Goal: Transaction & Acquisition: Purchase product/service

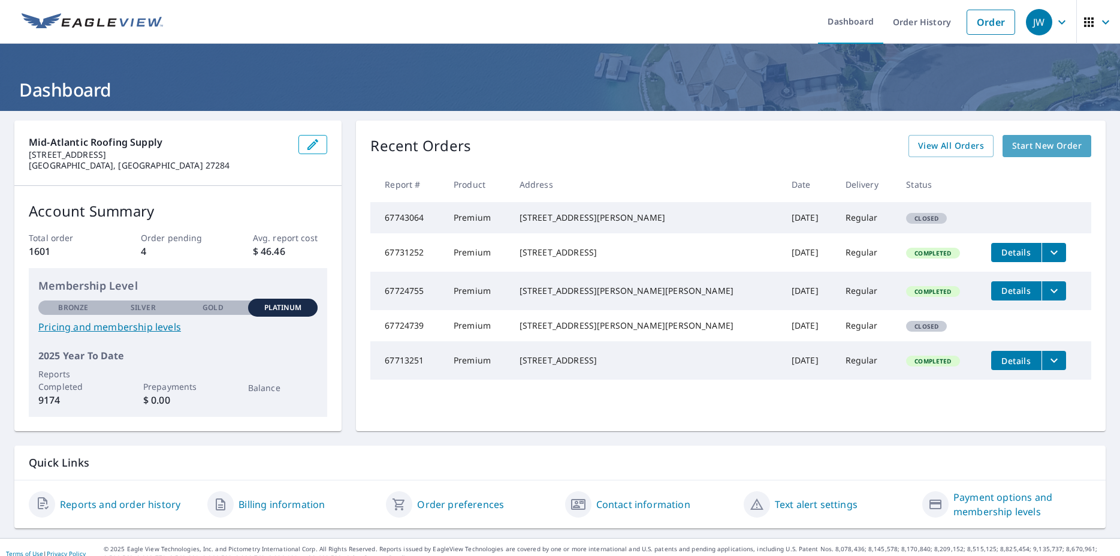
click at [1035, 146] on span "Start New Order" at bounding box center [1047, 145] width 70 height 15
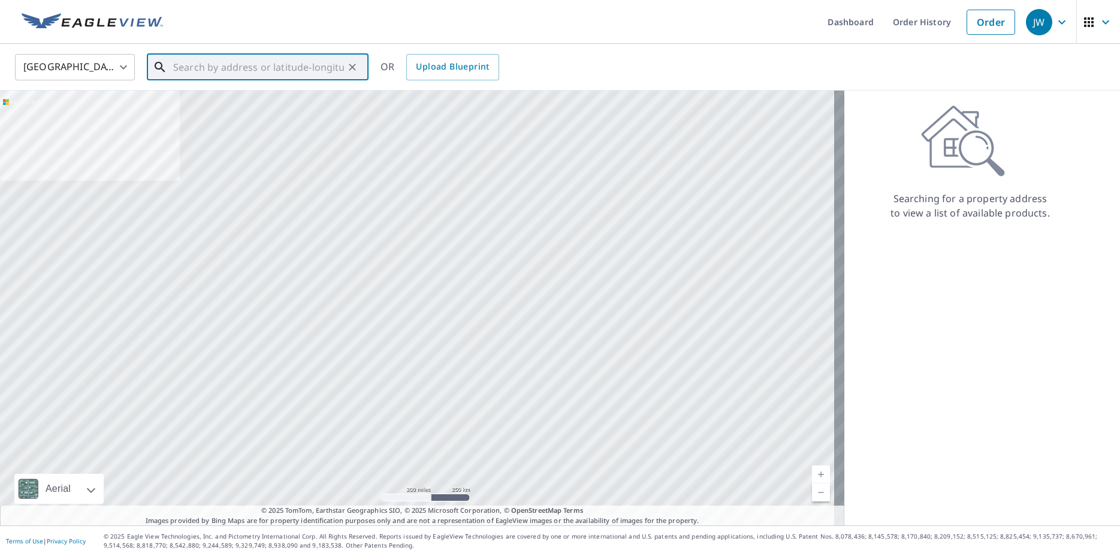
click at [200, 71] on input "text" at bounding box center [258, 67] width 171 height 34
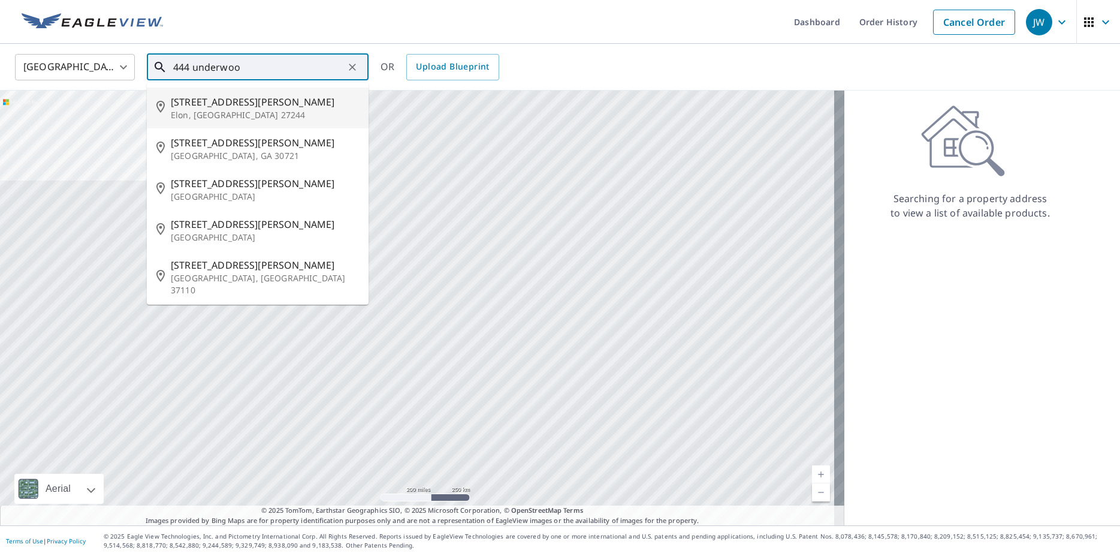
click at [216, 108] on span "[STREET_ADDRESS][PERSON_NAME]" at bounding box center [265, 102] width 188 height 14
type input "[STREET_ADDRESS][PERSON_NAME]"
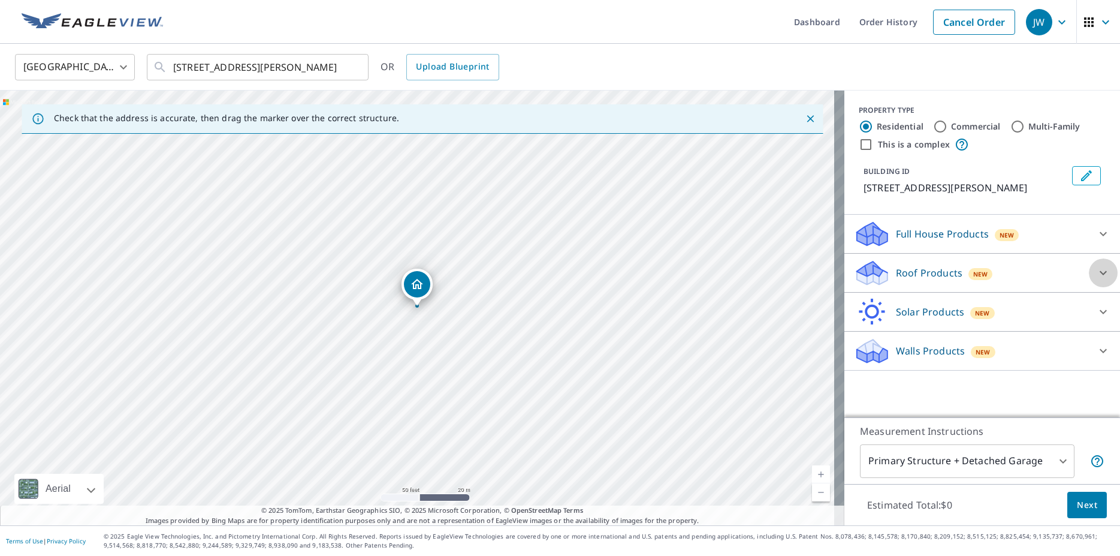
click at [1096, 275] on icon at bounding box center [1103, 273] width 14 height 14
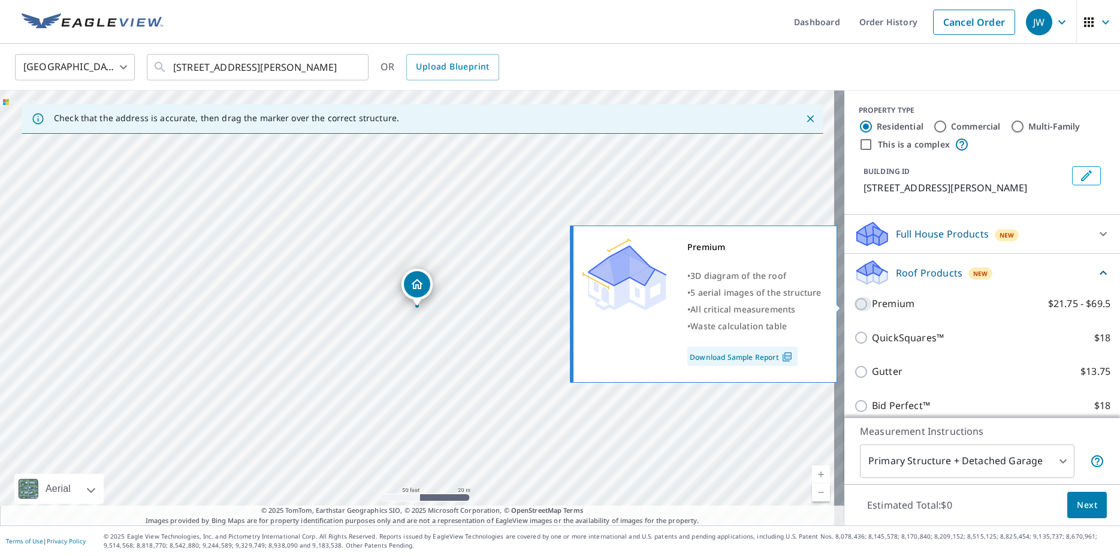
click at [854, 307] on input "Premium $21.75 - $69.5" at bounding box center [863, 304] width 18 height 14
checkbox input "true"
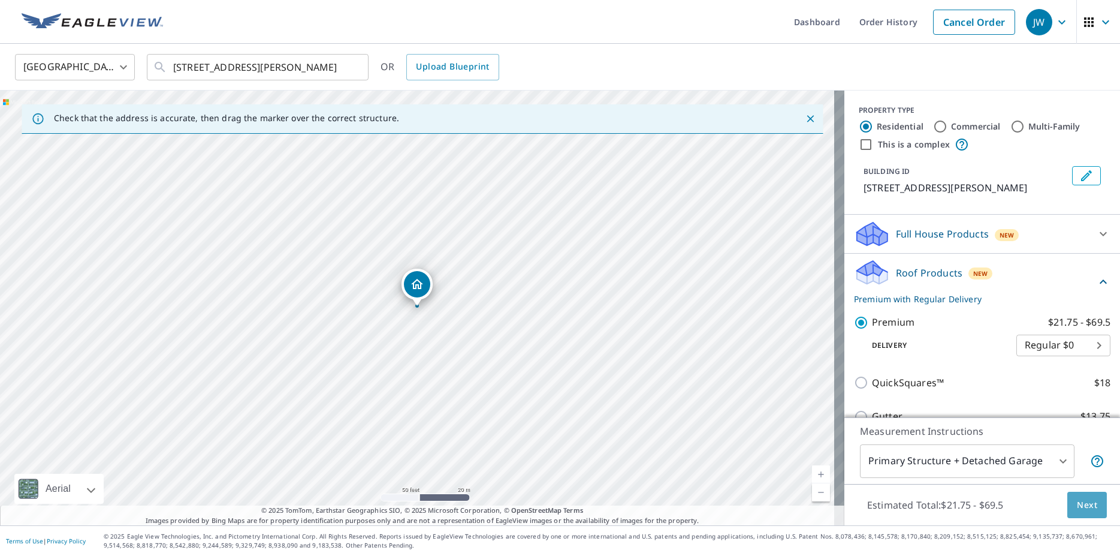
click at [1081, 503] on span "Next" at bounding box center [1087, 504] width 20 height 15
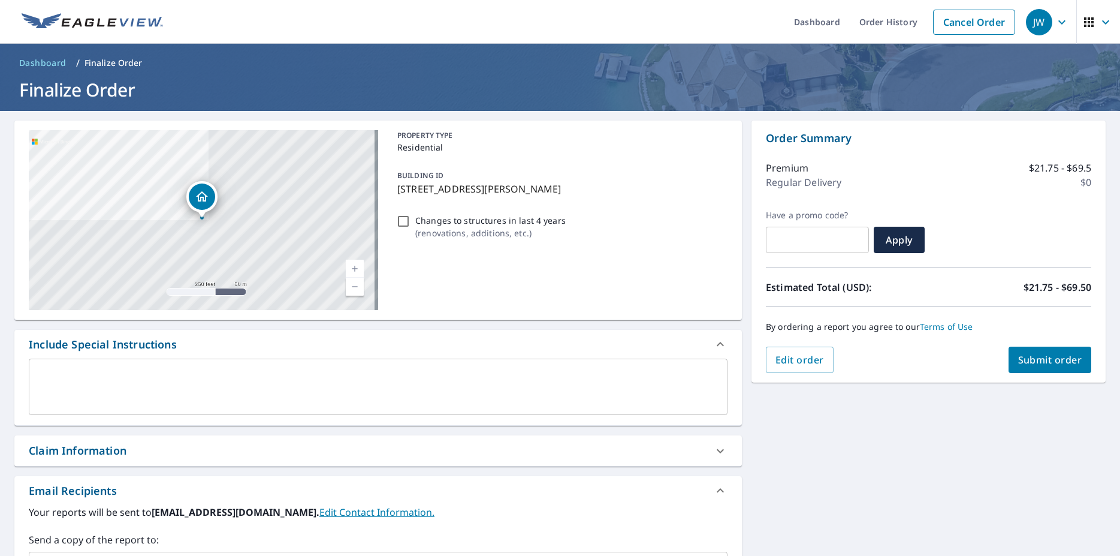
scroll to position [207, 0]
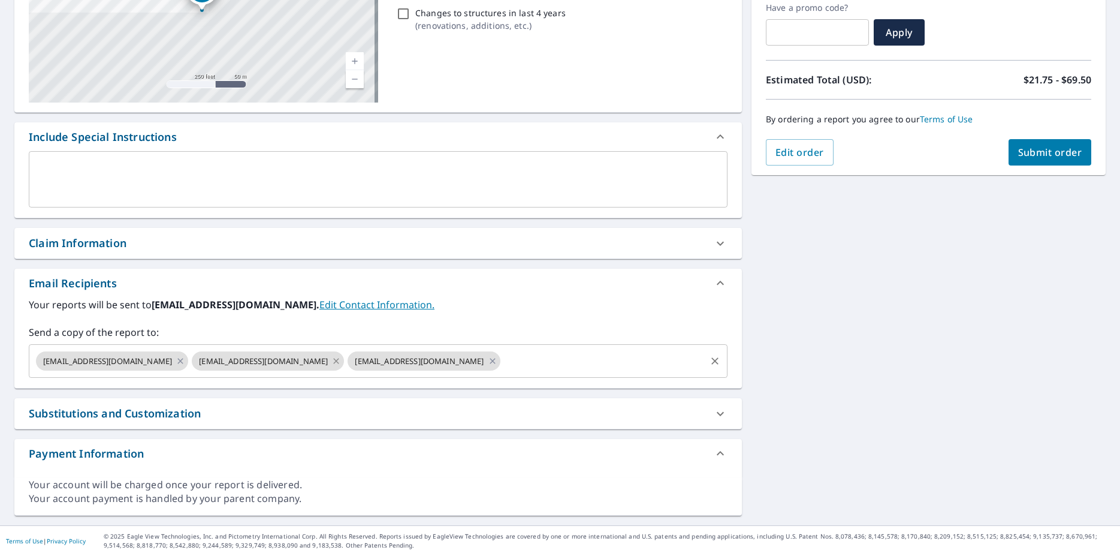
click at [334, 362] on icon at bounding box center [336, 360] width 5 height 5
click at [331, 363] on icon at bounding box center [336, 360] width 10 height 13
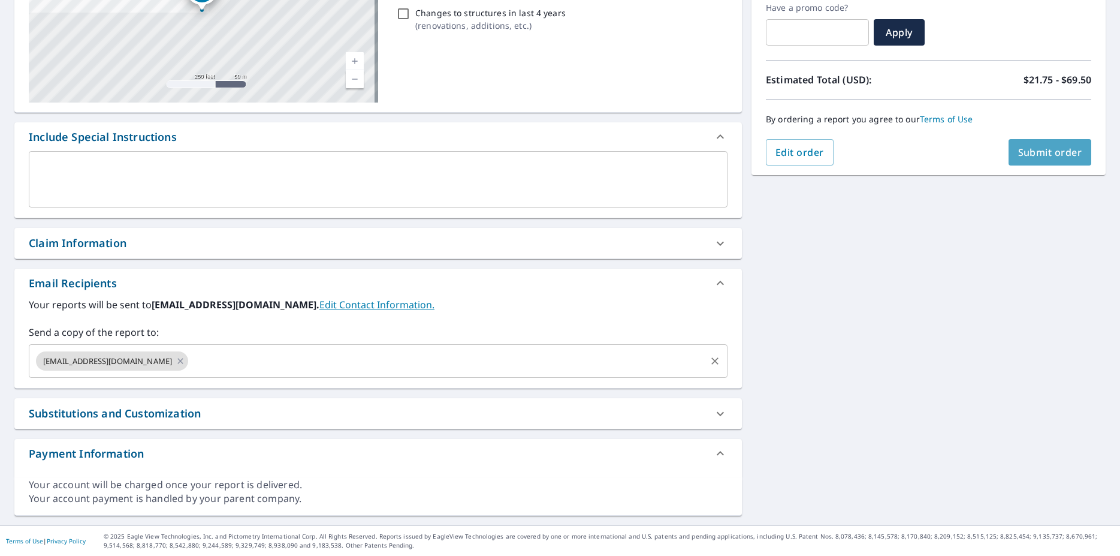
click at [1018, 150] on span "Submit order" at bounding box center [1050, 152] width 64 height 13
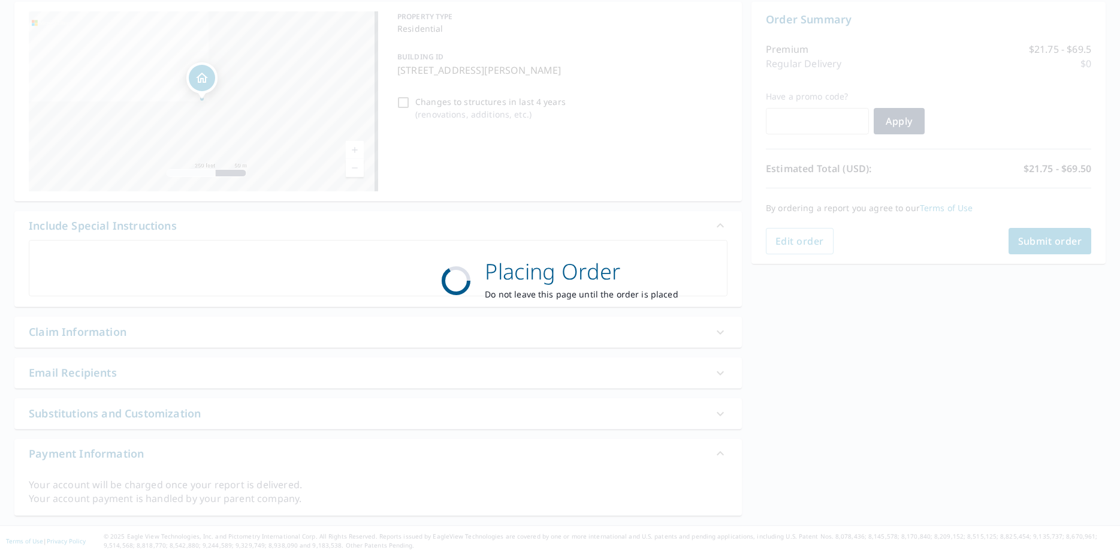
scroll to position [119, 0]
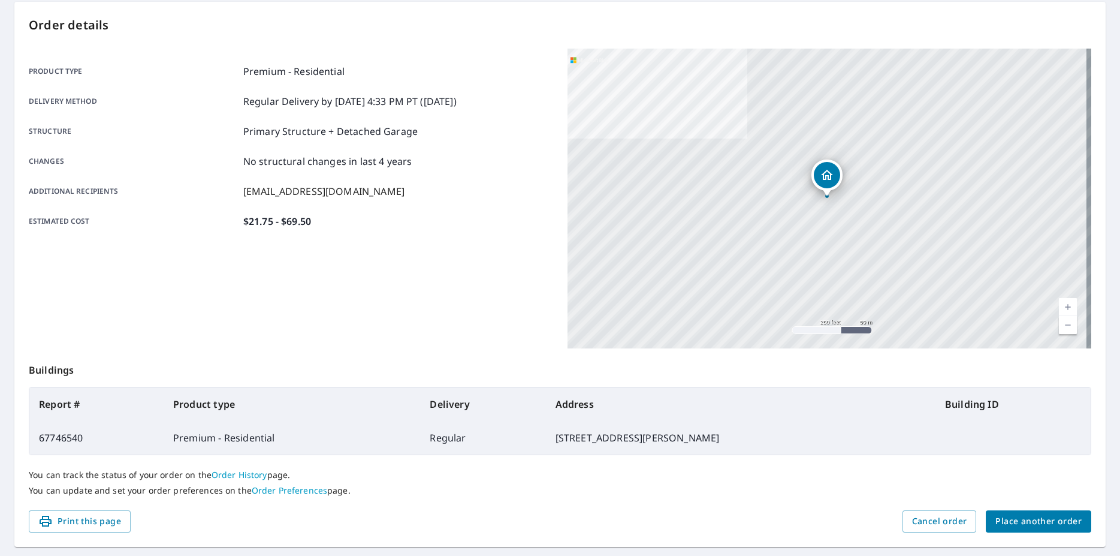
click at [1029, 520] on span "Place another order" at bounding box center [1038, 521] width 86 height 15
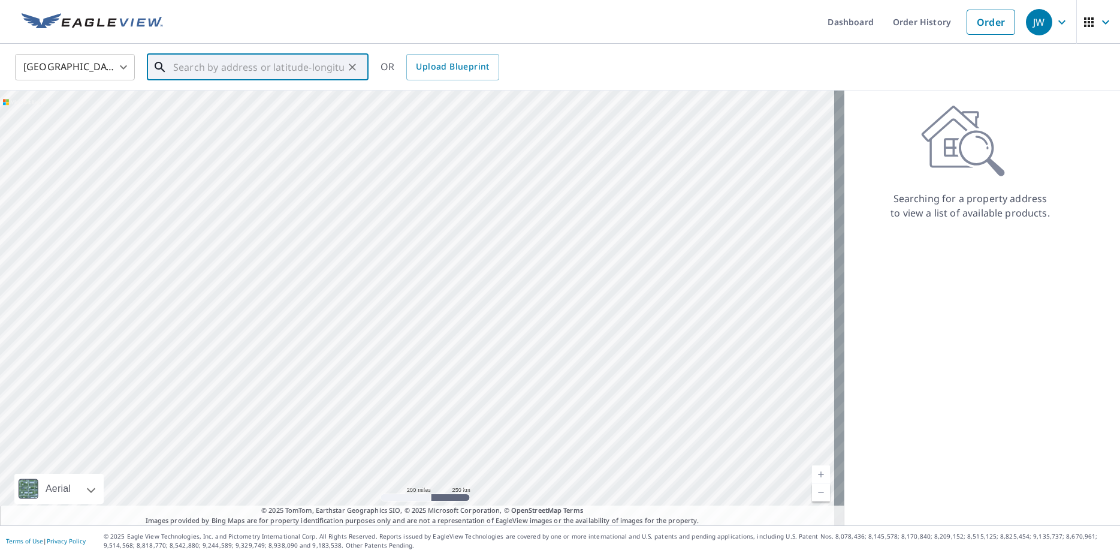
click at [221, 64] on input "text" at bounding box center [258, 67] width 171 height 34
click at [209, 104] on span "[STREET_ADDRESS]" at bounding box center [265, 102] width 188 height 14
type input "[STREET_ADDRESS]"
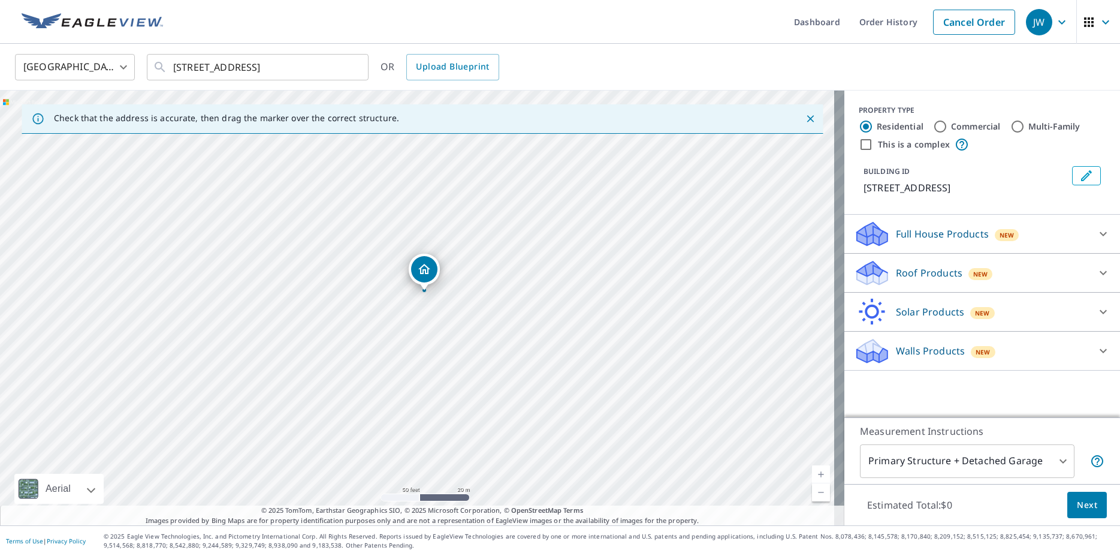
click at [1096, 270] on icon at bounding box center [1103, 273] width 14 height 14
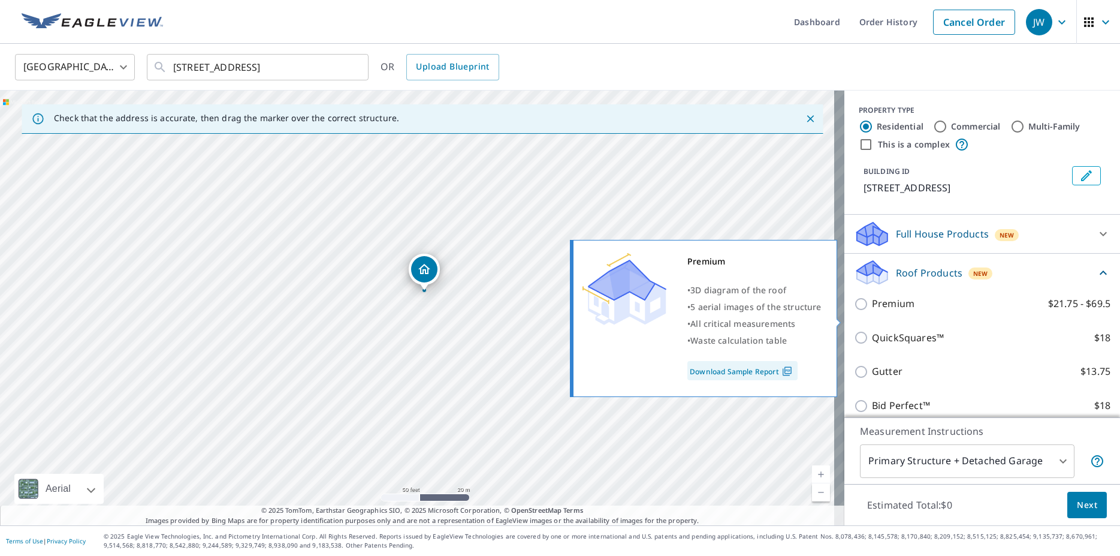
click at [854, 311] on input "Premium $21.75 - $69.5" at bounding box center [863, 304] width 18 height 14
checkbox input "true"
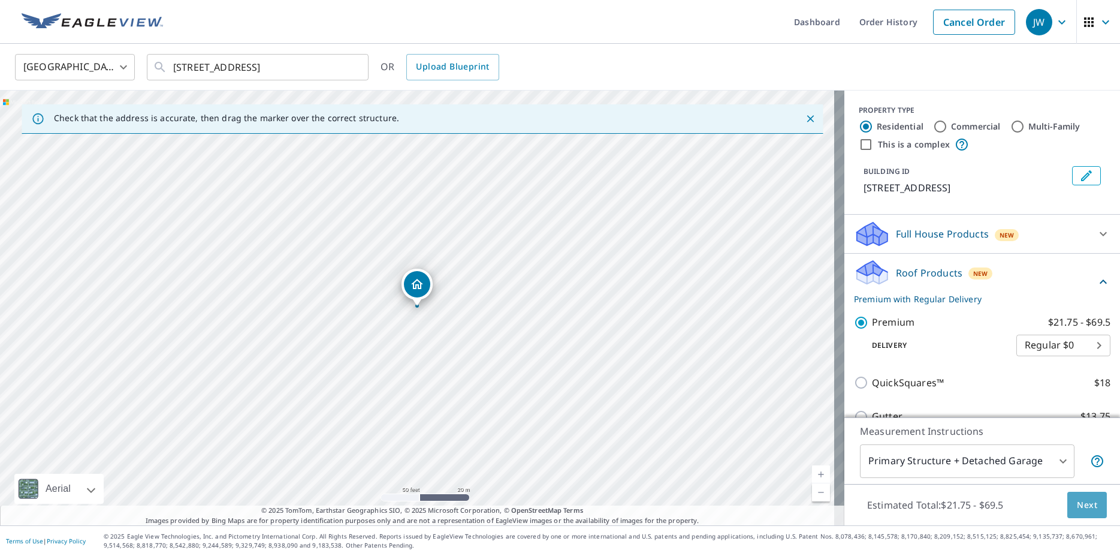
click at [1077, 498] on span "Next" at bounding box center [1087, 504] width 20 height 15
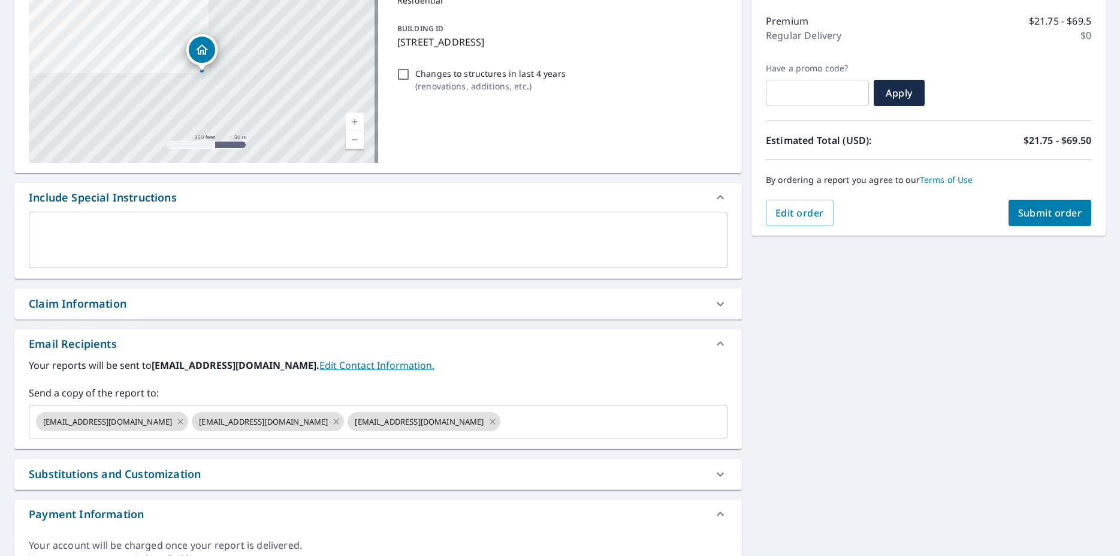
scroll to position [158, 0]
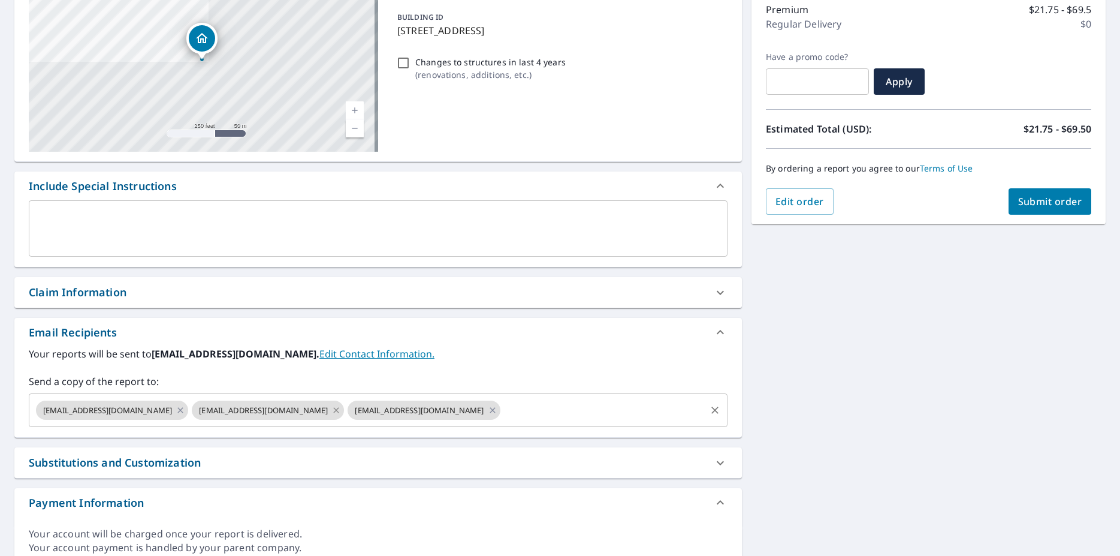
click at [331, 411] on icon at bounding box center [336, 409] width 10 height 13
click at [331, 410] on icon at bounding box center [336, 409] width 10 height 13
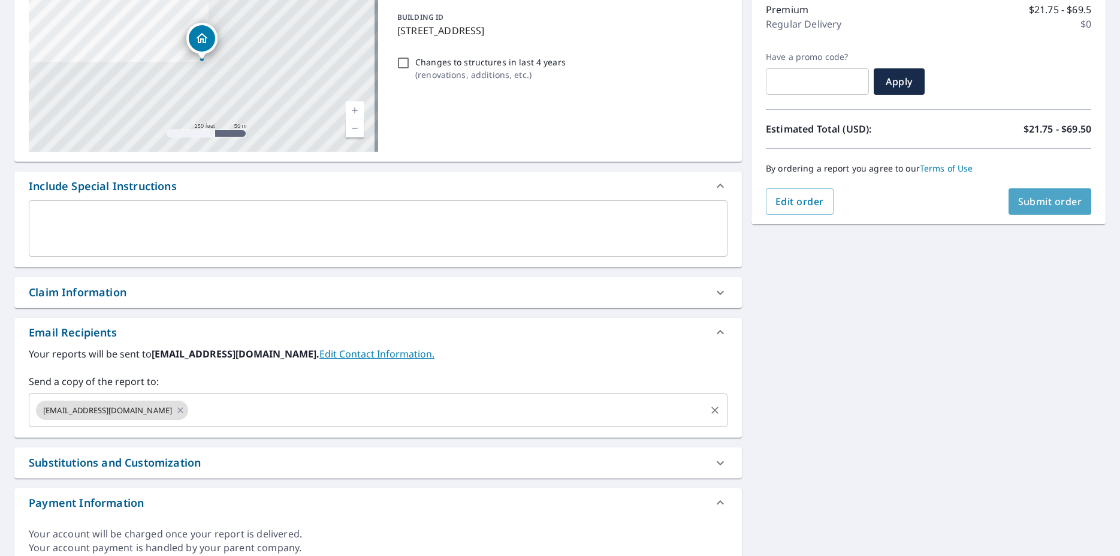
click at [1018, 203] on span "Submit order" at bounding box center [1050, 201] width 64 height 13
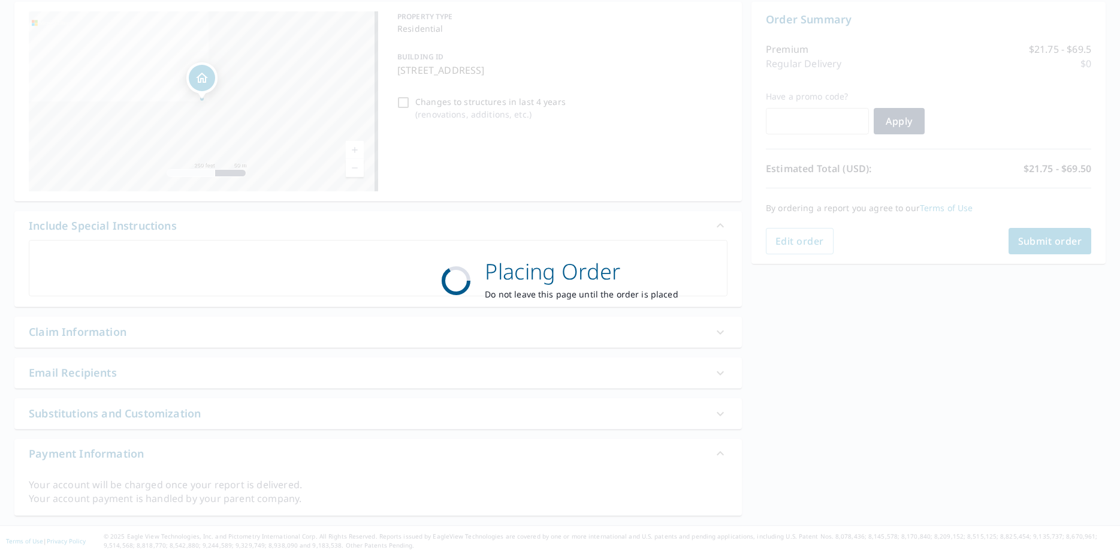
scroll to position [119, 0]
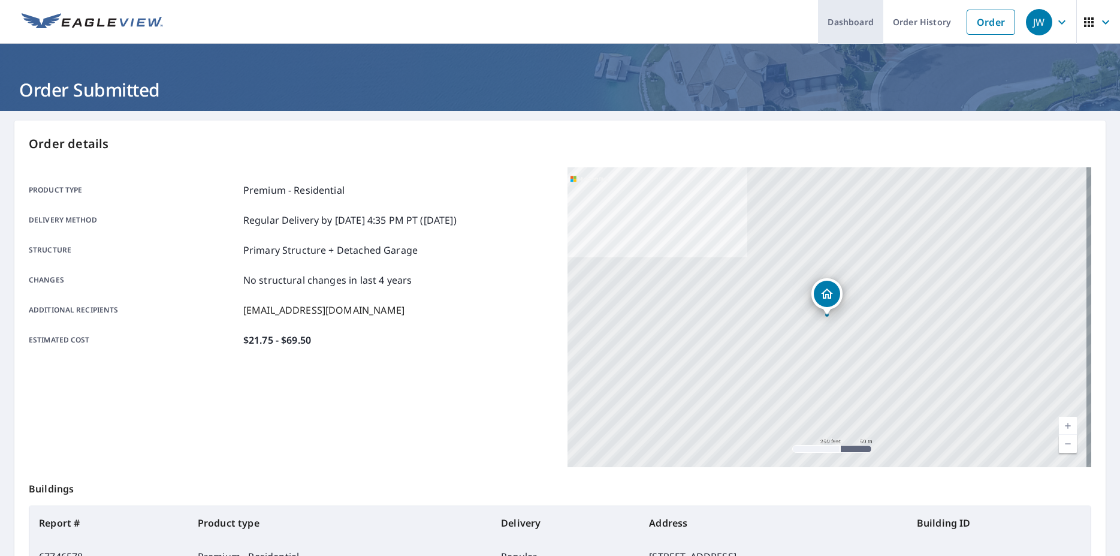
click at [846, 20] on link "Dashboard" at bounding box center [850, 22] width 65 height 44
